Goal: Transaction & Acquisition: Purchase product/service

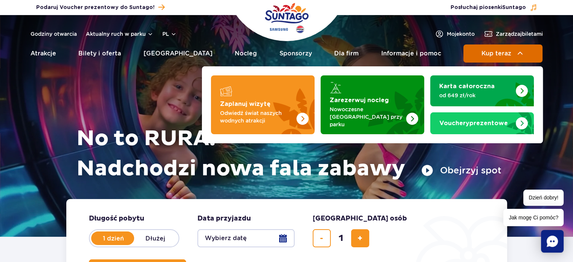
click at [502, 52] on span "Kup teraz" at bounding box center [496, 53] width 30 height 7
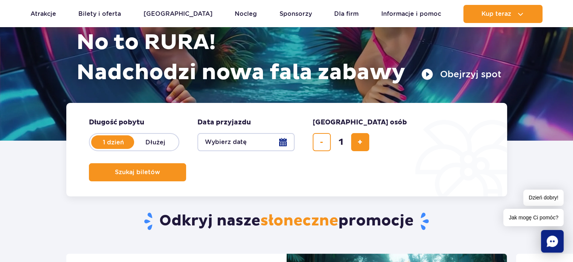
scroll to position [113, 0]
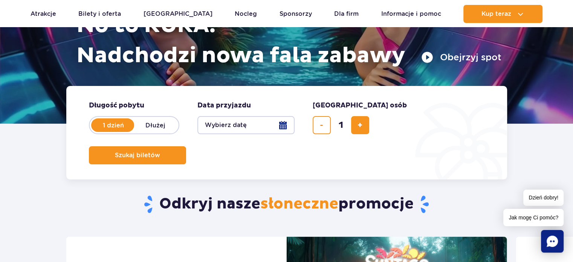
click at [285, 122] on button "Wybierz datę" at bounding box center [245, 125] width 97 height 18
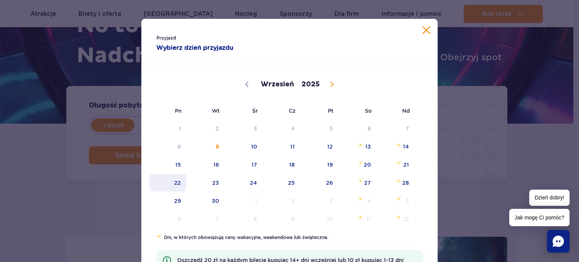
click at [178, 185] on span "22" at bounding box center [168, 182] width 38 height 17
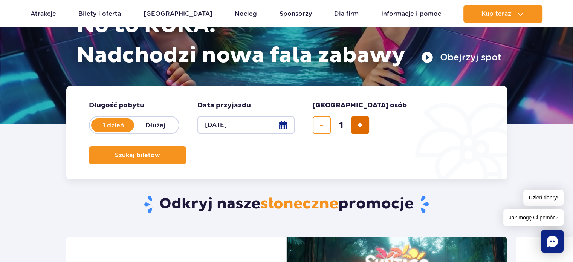
click at [357, 125] on span "dodaj bilet" at bounding box center [359, 125] width 5 height 0
type input "2"
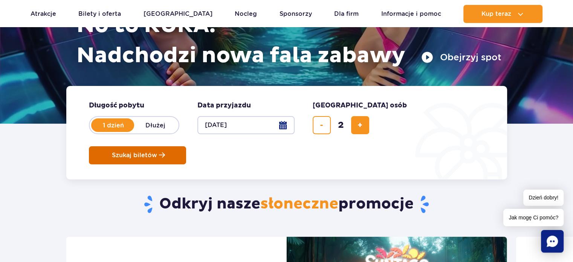
click at [157, 152] on span "Szukaj biletów" at bounding box center [134, 155] width 45 height 7
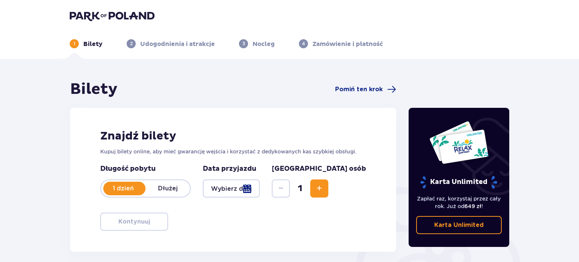
type input "[DATE]"
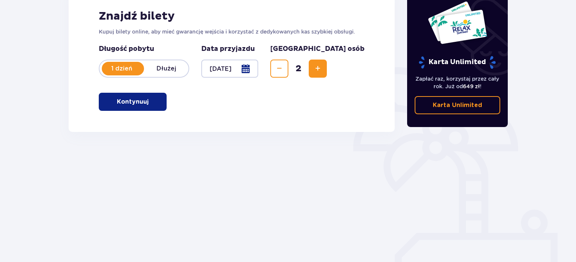
scroll to position [122, 0]
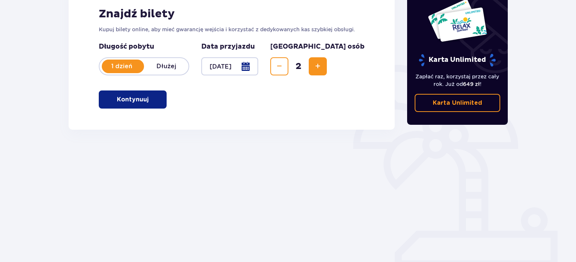
click at [129, 97] on p "Kontynuuj" at bounding box center [133, 99] width 32 height 8
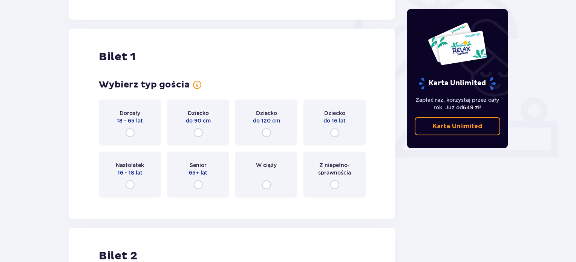
scroll to position [252, 0]
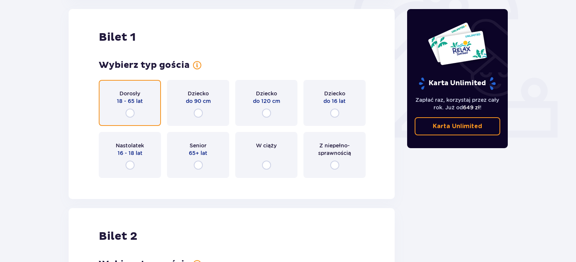
click at [130, 110] on input "radio" at bounding box center [129, 112] width 9 height 9
radio input "true"
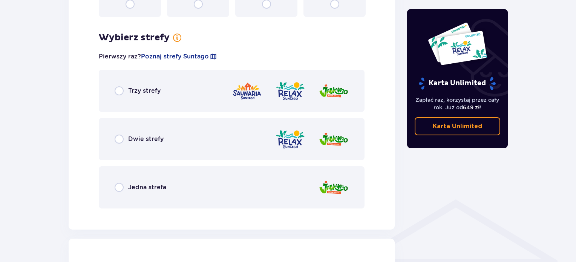
scroll to position [435, 0]
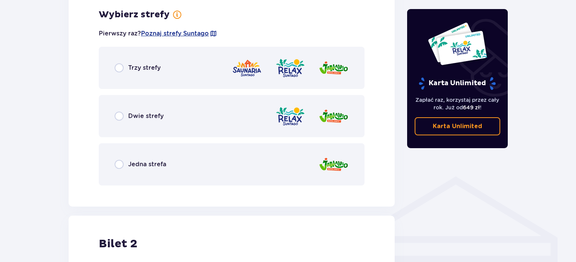
click at [140, 116] on p "Dwie strefy" at bounding box center [145, 116] width 35 height 8
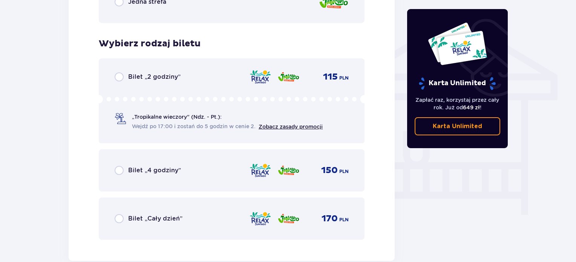
scroll to position [627, 0]
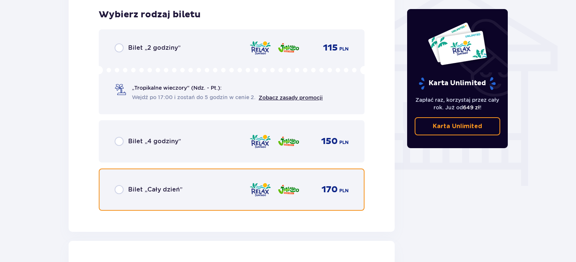
click at [119, 185] on input "radio" at bounding box center [119, 189] width 9 height 9
radio input "true"
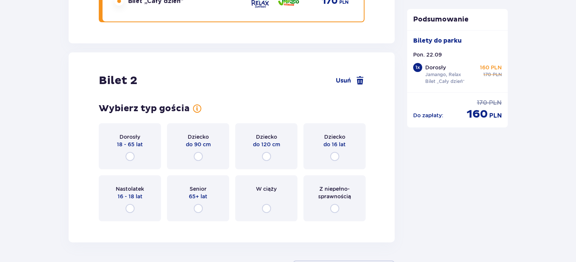
scroll to position [820, 0]
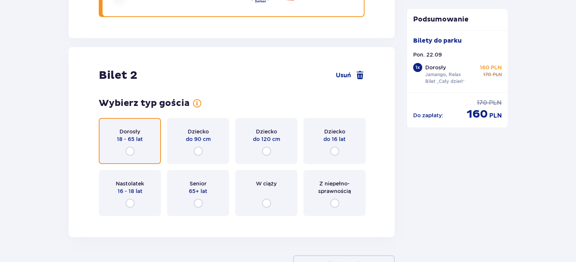
click at [130, 149] on input "radio" at bounding box center [129, 151] width 9 height 9
radio input "true"
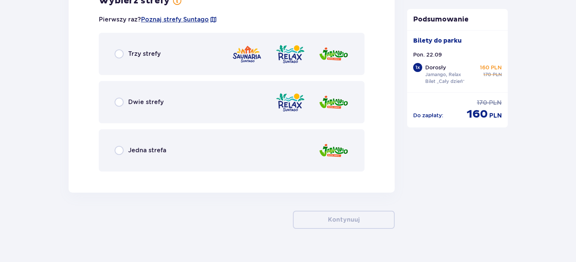
scroll to position [1061, 0]
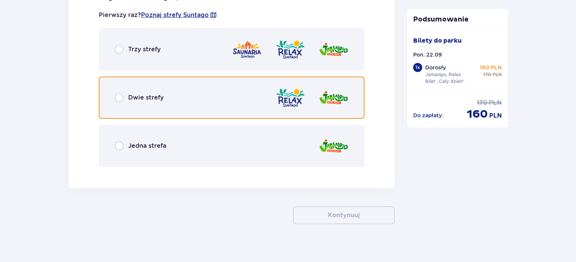
click at [118, 95] on input "radio" at bounding box center [119, 97] width 9 height 9
radio input "true"
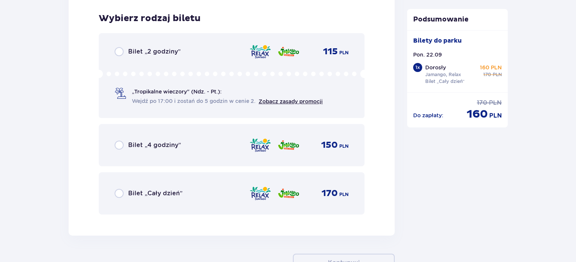
scroll to position [1233, 0]
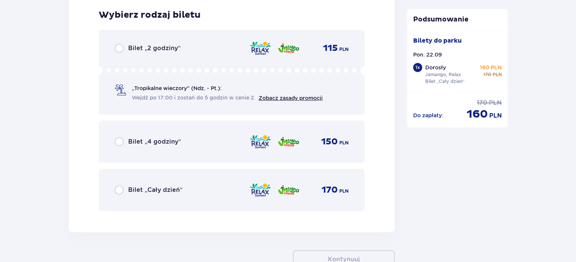
click at [139, 186] on p "Bilet „Cały dzień”" at bounding box center [155, 190] width 54 height 8
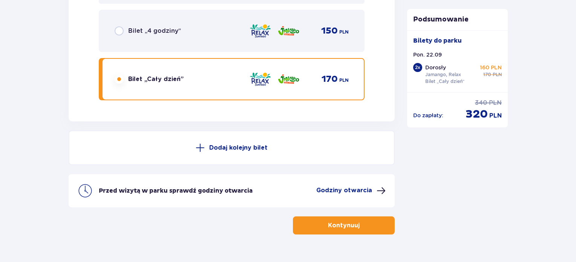
scroll to position [1361, 0]
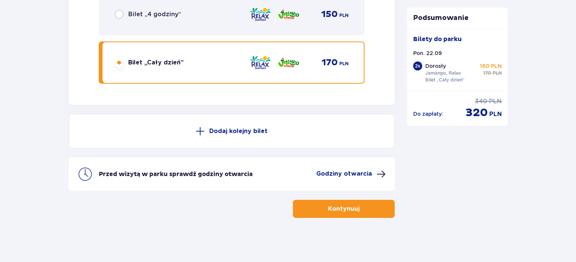
click at [342, 211] on p "Kontynuuj" at bounding box center [344, 209] width 32 height 8
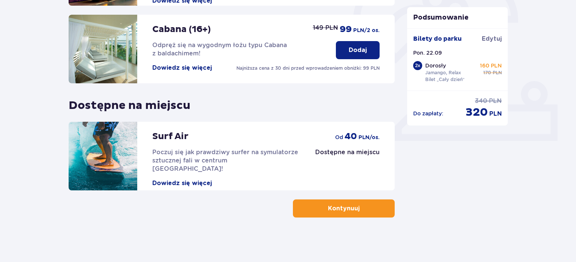
scroll to position [249, 0]
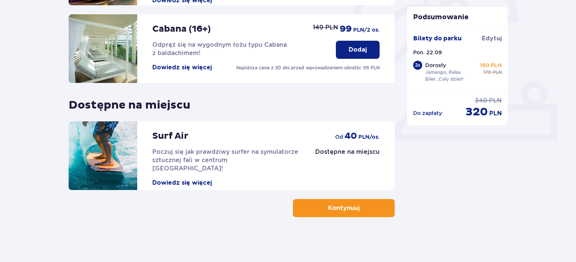
click at [377, 210] on button "Kontynuuj" at bounding box center [344, 208] width 102 height 18
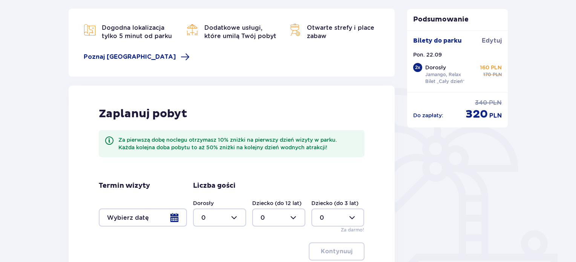
scroll to position [188, 0]
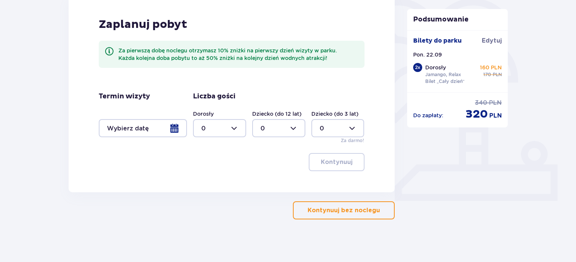
click at [356, 207] on p "Kontynuuj bez noclegu" at bounding box center [343, 210] width 72 height 8
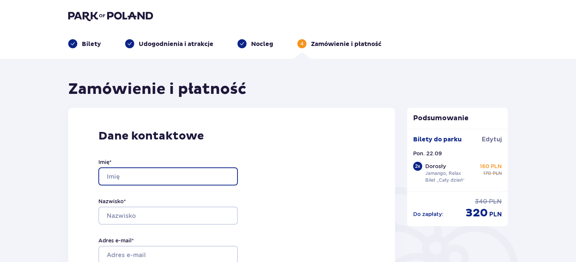
click at [167, 176] on input "Imię *" at bounding box center [167, 176] width 139 height 18
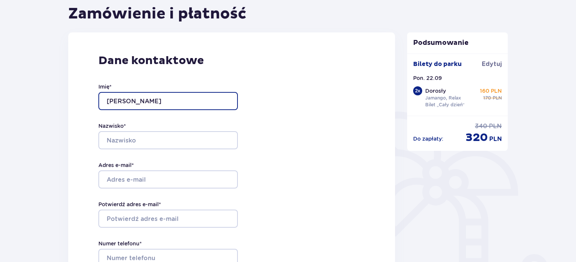
click at [122, 100] on input "[PERSON_NAME]" at bounding box center [167, 101] width 139 height 18
type input "[PERSON_NAME]"
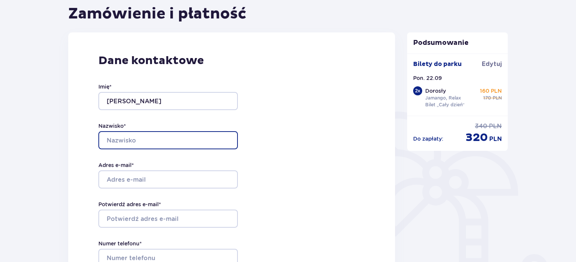
click at [116, 138] on input "Nazwisko *" at bounding box center [167, 140] width 139 height 18
type input "Serafin"
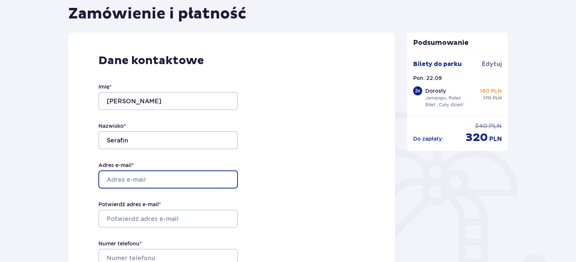
click at [133, 177] on input "Adres e-mail *" at bounding box center [167, 179] width 139 height 18
type input "[PERSON_NAME][EMAIL_ADDRESS][DOMAIN_NAME]"
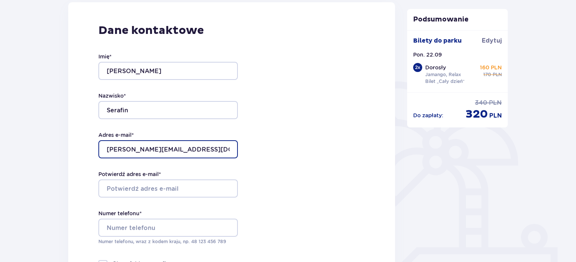
scroll to position [151, 0]
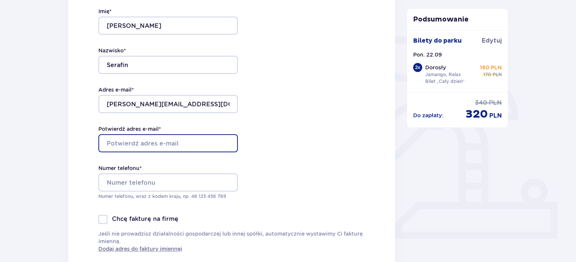
click at [134, 142] on input "Potwierdź adres e-mail *" at bounding box center [167, 143] width 139 height 18
type input "[PERSON_NAME][EMAIL_ADDRESS][DOMAIN_NAME]"
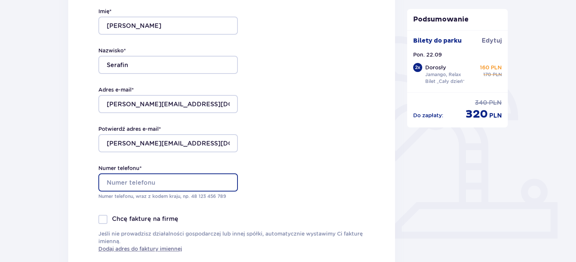
click at [160, 187] on input "Numer telefonu *" at bounding box center [167, 182] width 139 height 18
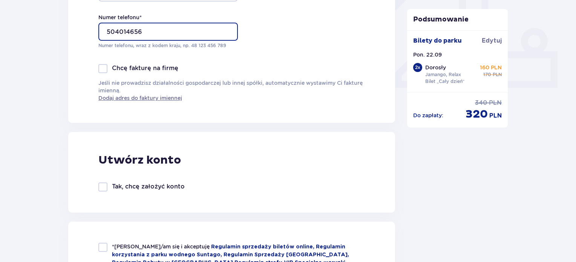
scroll to position [377, 0]
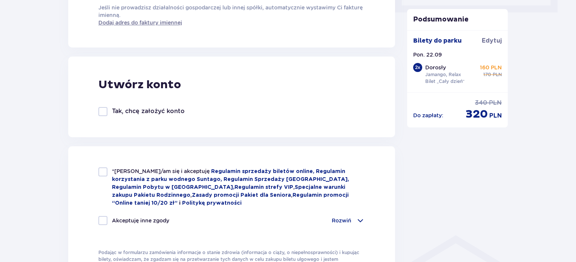
type input "504014656"
click at [104, 172] on div at bounding box center [102, 171] width 9 height 9
checkbox input "true"
click at [107, 219] on div at bounding box center [102, 220] width 9 height 9
checkbox input "true"
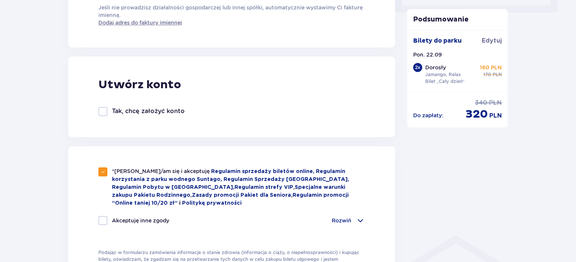
checkbox input "true"
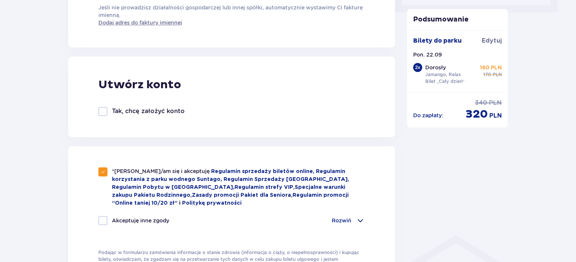
checkbox input "true"
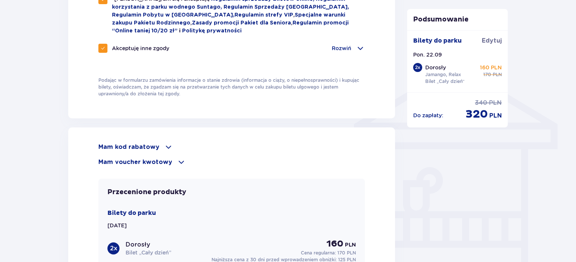
scroll to position [603, 0]
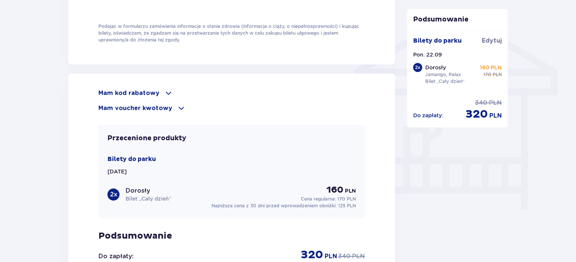
click at [164, 92] on span at bounding box center [168, 93] width 9 height 9
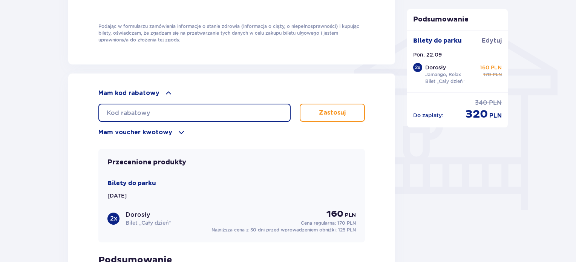
click at [145, 112] on input "text" at bounding box center [194, 113] width 192 height 18
paste input "0600008106491813"
type input "0600008106491813"
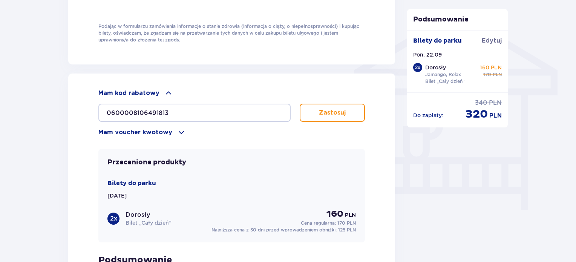
click at [338, 114] on p "Zastosuj" at bounding box center [332, 112] width 27 height 8
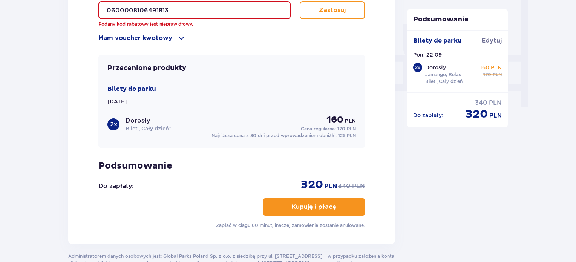
scroll to position [617, 0]
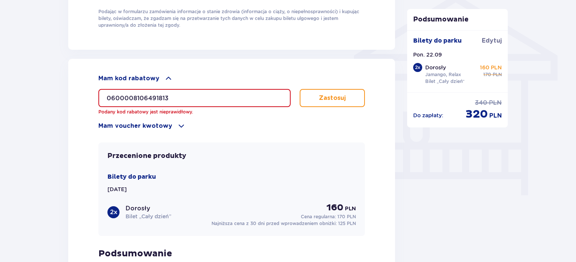
click at [342, 96] on p "Zastosuj" at bounding box center [332, 98] width 27 height 8
click at [177, 123] on span at bounding box center [181, 125] width 9 height 9
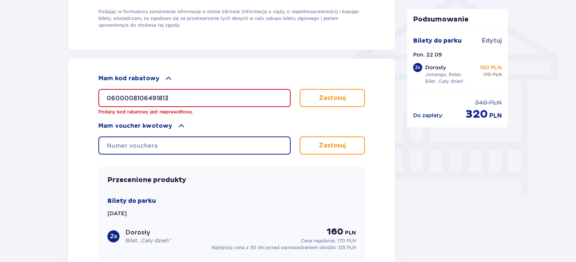
click at [145, 137] on input "text" at bounding box center [194, 145] width 192 height 18
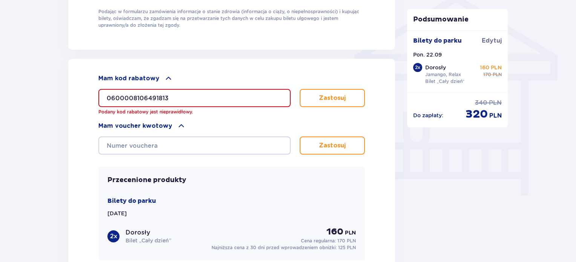
drag, startPoint x: 185, startPoint y: 96, endPoint x: 94, endPoint y: 97, distance: 90.4
click at [94, 97] on div "Mam kod rabatowy 0600008106491813 Podany kod rabatowy jest nieprawidłowy. Zasto…" at bounding box center [231, 207] width 327 height 297
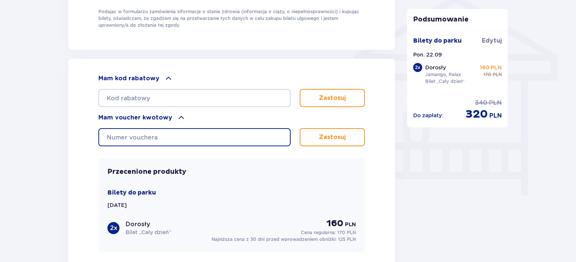
click at [149, 133] on input "text" at bounding box center [194, 137] width 192 height 18
drag, startPoint x: 149, startPoint y: 133, endPoint x: 122, endPoint y: 134, distance: 26.4
click at [122, 134] on input "text" at bounding box center [194, 137] width 192 height 18
paste input "0600008106491813"
type input "0600008106491813"
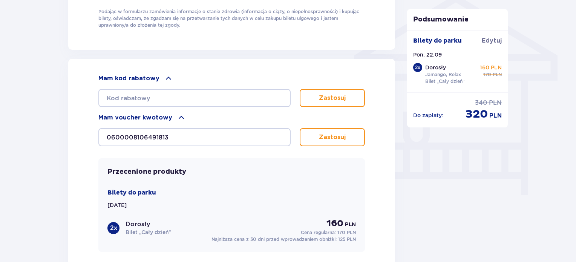
click at [321, 137] on p "Zastosuj" at bounding box center [332, 137] width 27 height 8
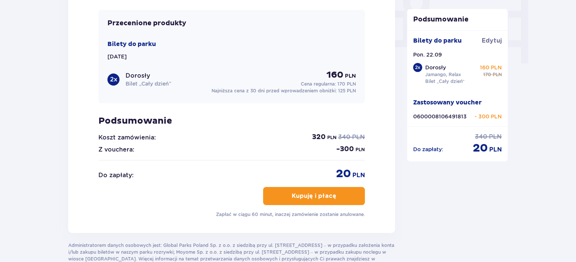
scroll to position [768, 0]
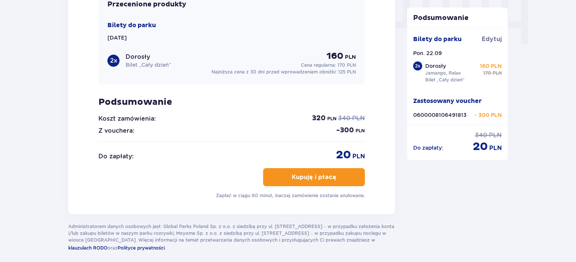
click at [326, 174] on p "Kupuję i płacę" at bounding box center [314, 177] width 44 height 8
